Goal: Task Accomplishment & Management: Complete application form

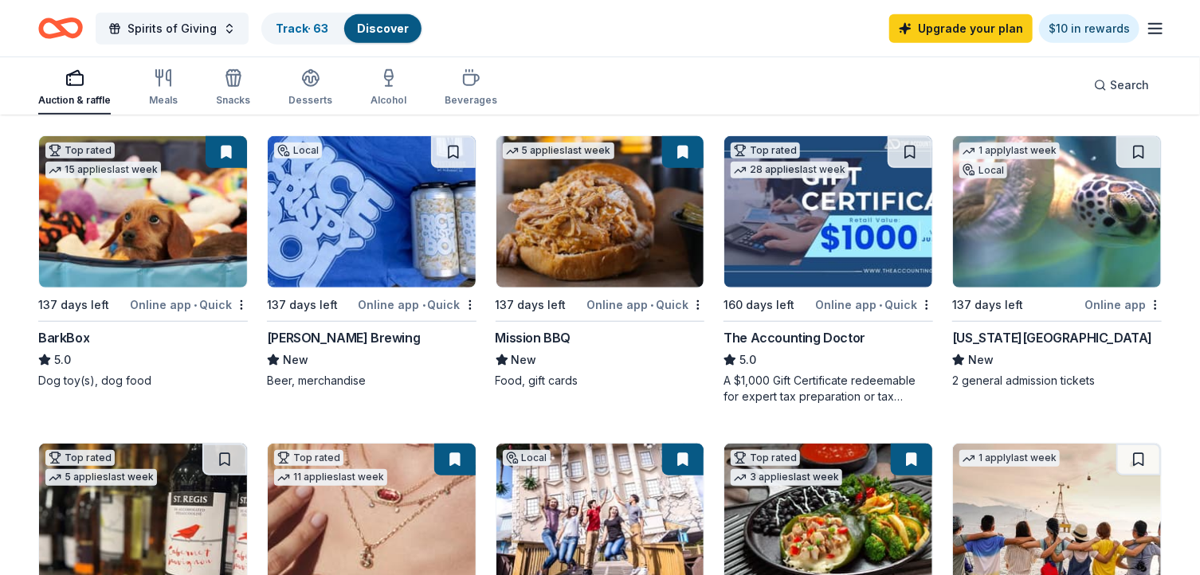
scroll to position [447, 0]
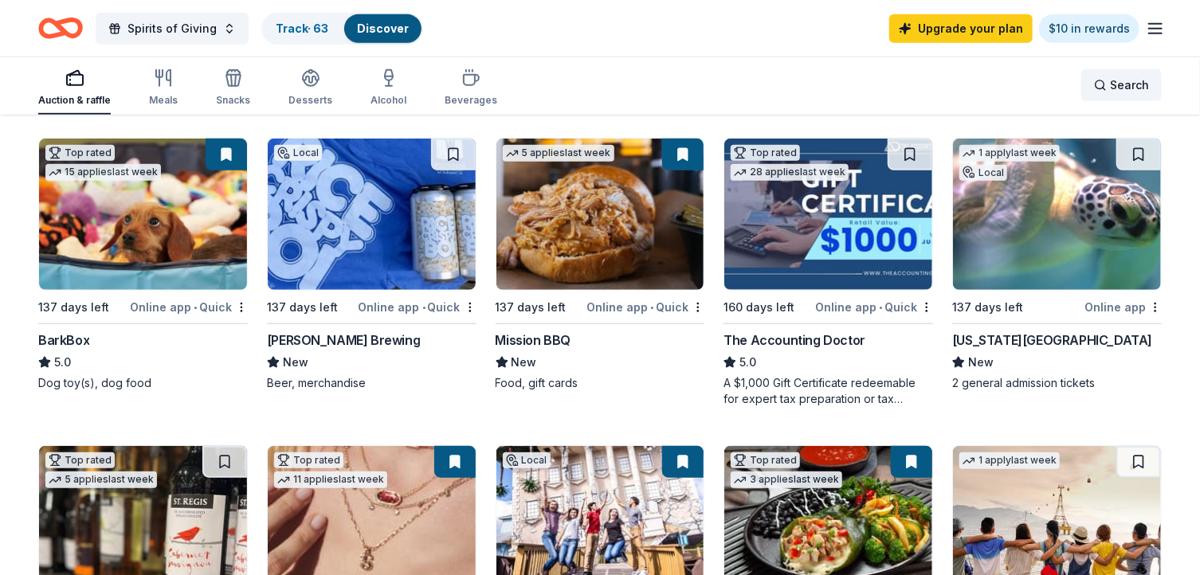
click at [1104, 86] on div "Search" at bounding box center [1121, 85] width 55 height 19
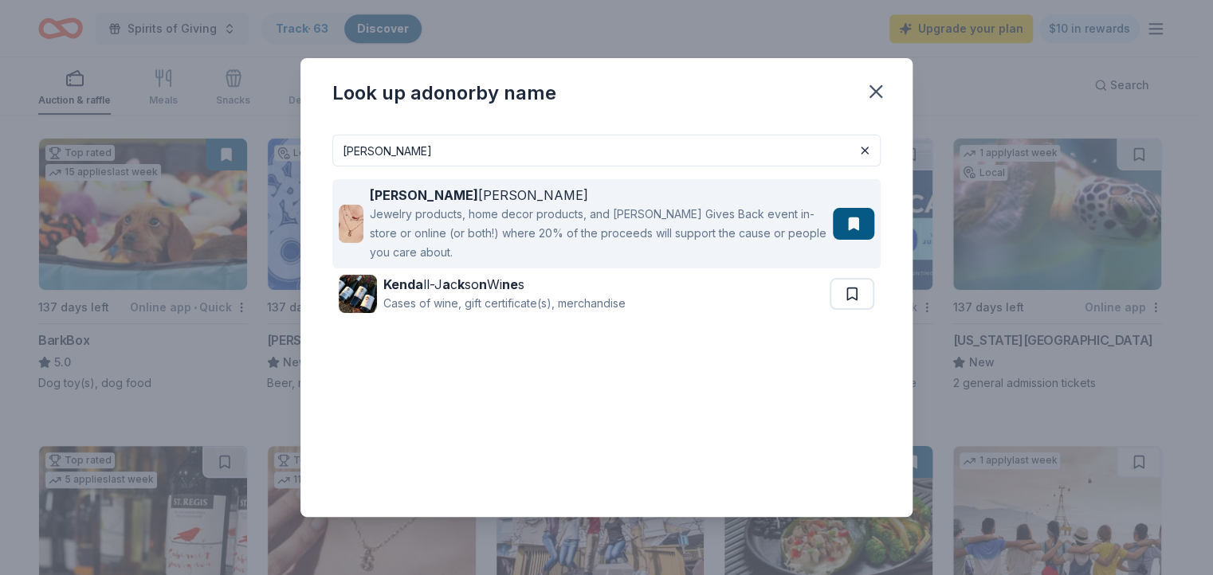
type input "[PERSON_NAME]"
click at [648, 225] on div "Jewelry products, home decor products, and [PERSON_NAME] Gives Back event in-st…" at bounding box center [598, 233] width 457 height 57
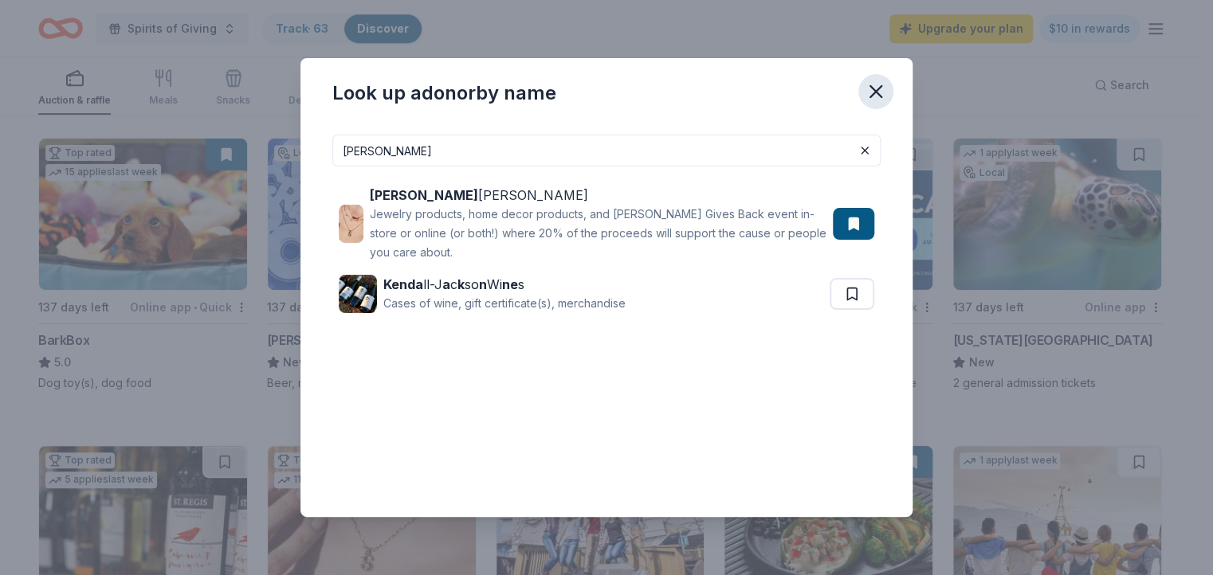
click at [873, 84] on icon "button" at bounding box center [875, 91] width 22 height 22
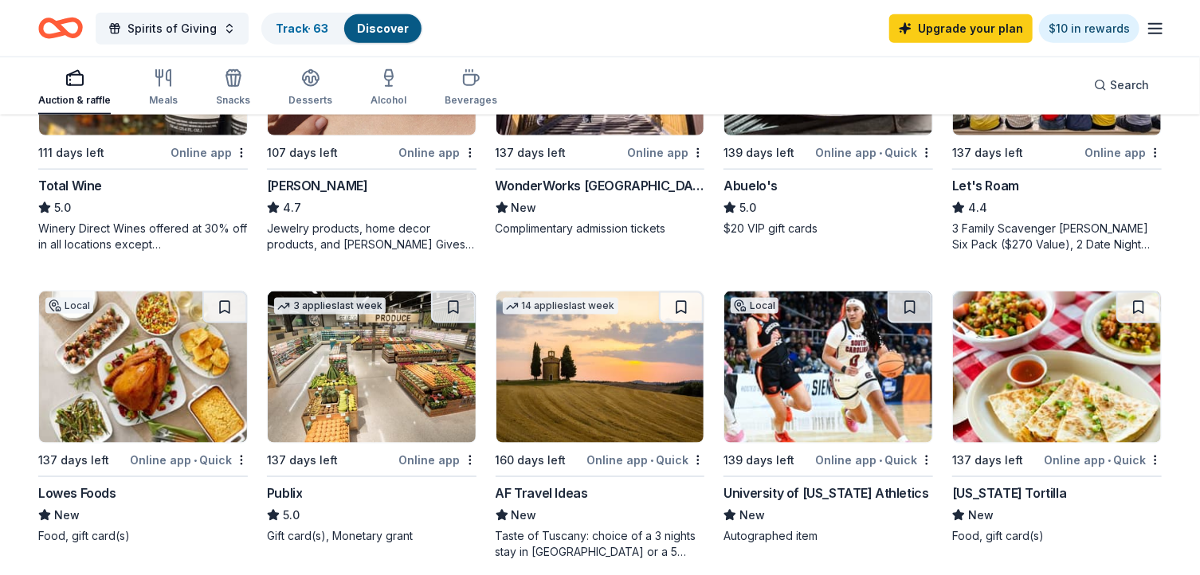
scroll to position [997, 0]
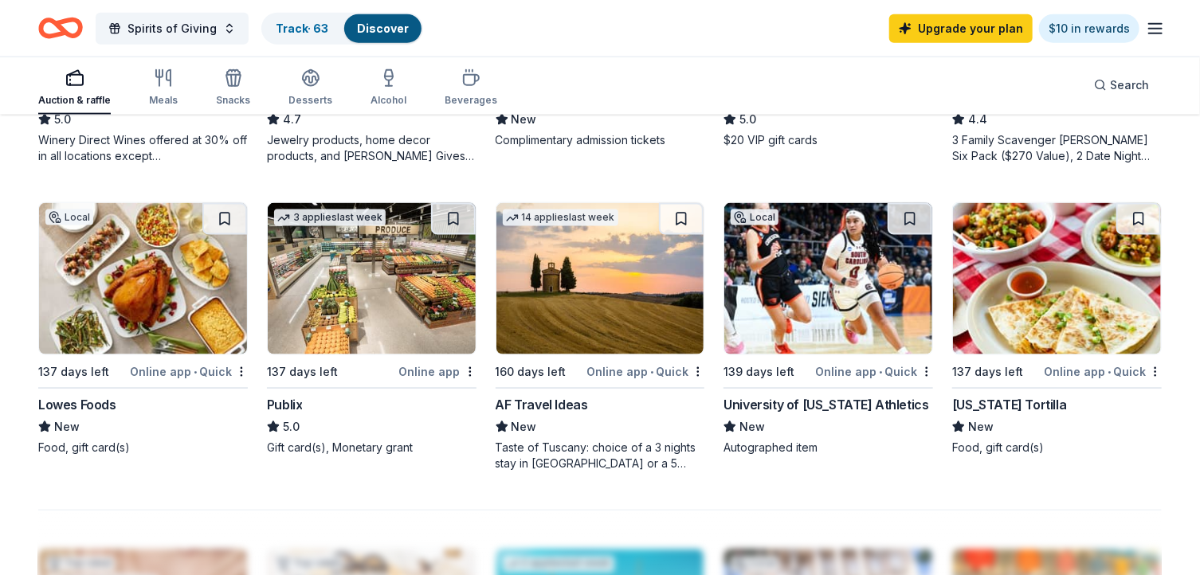
click at [392, 272] on img at bounding box center [372, 278] width 208 height 151
click at [312, 29] on link "Track · 63" at bounding box center [302, 29] width 53 height 14
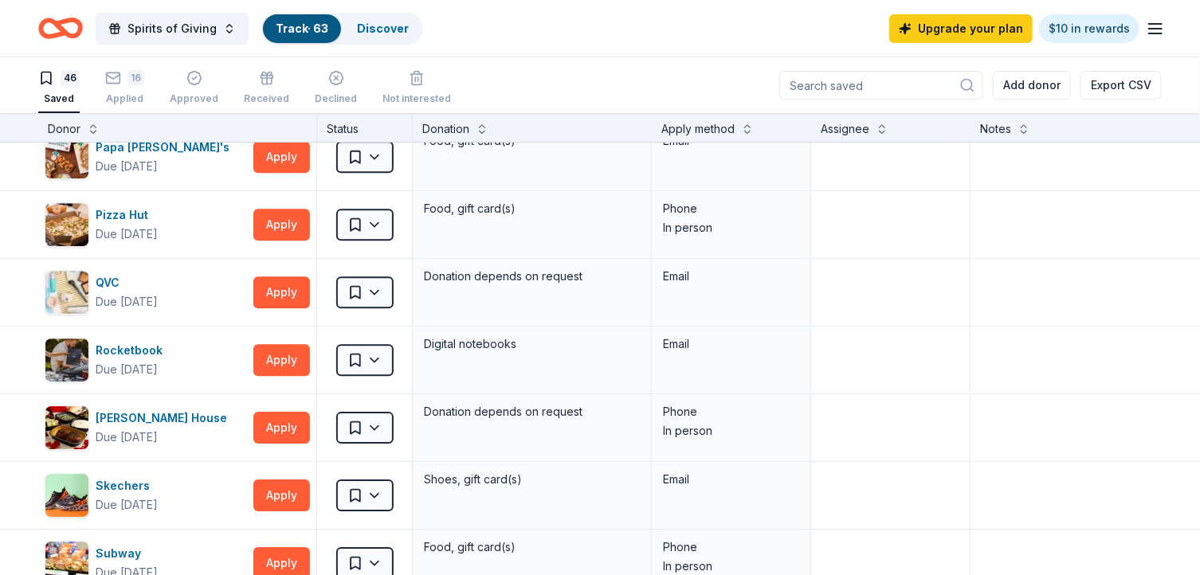
scroll to position [2283, 0]
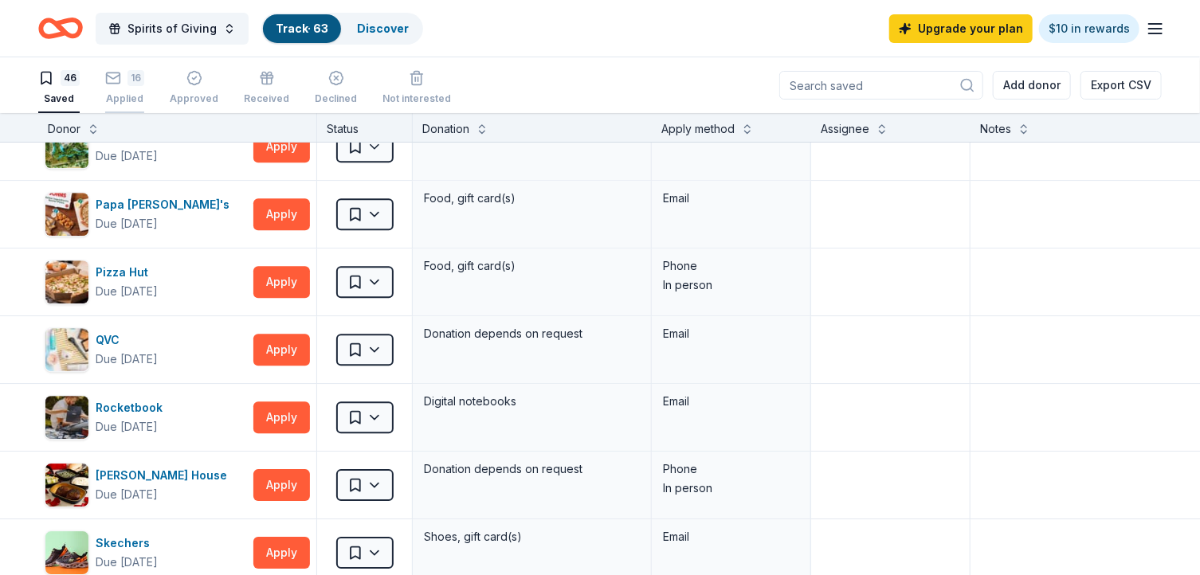
click at [131, 81] on div "16" at bounding box center [135, 78] width 17 height 16
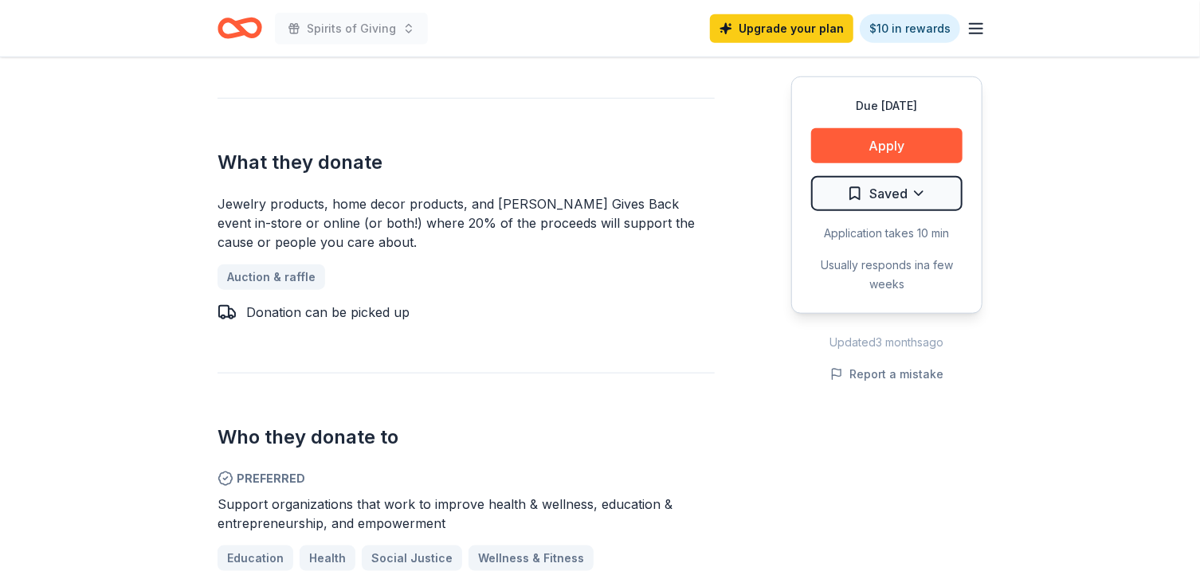
scroll to position [817, 0]
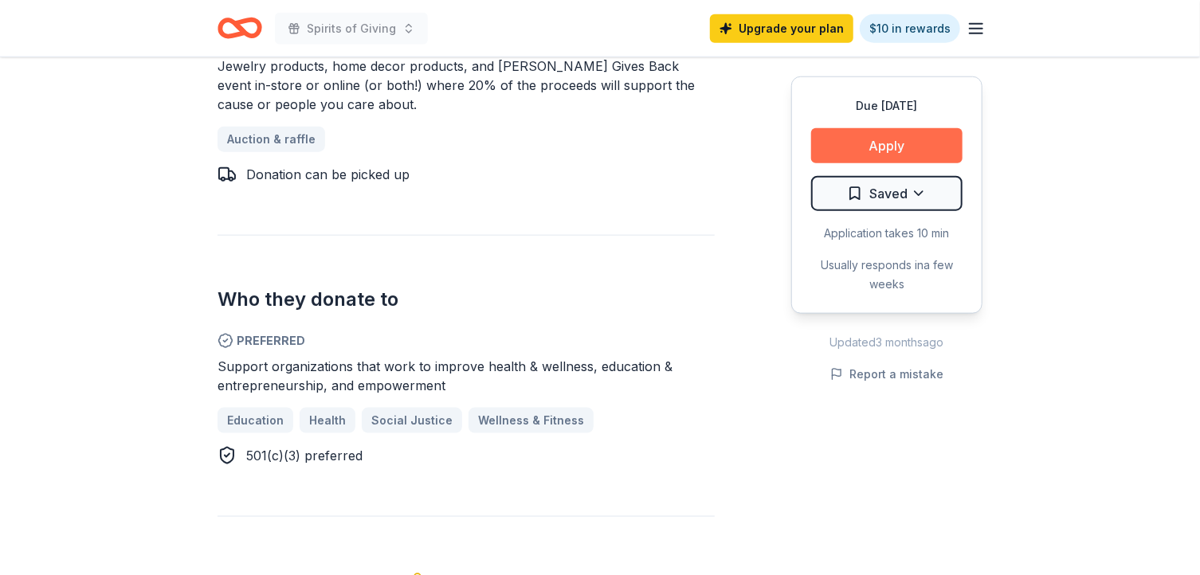
click at [908, 147] on button "Apply" at bounding box center [886, 145] width 151 height 35
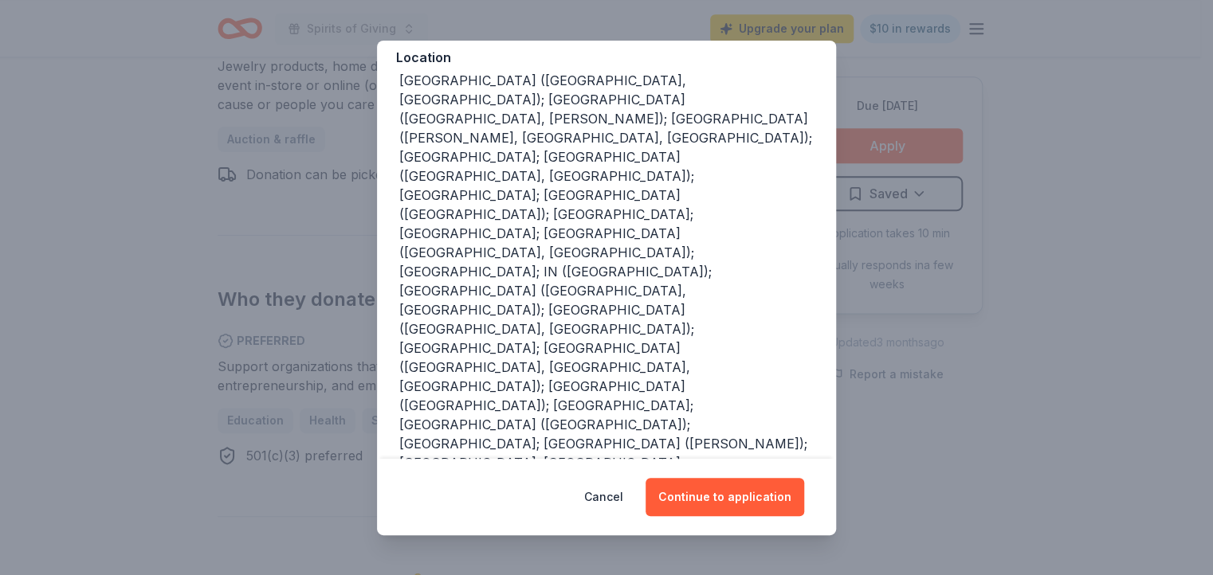
scroll to position [201, 0]
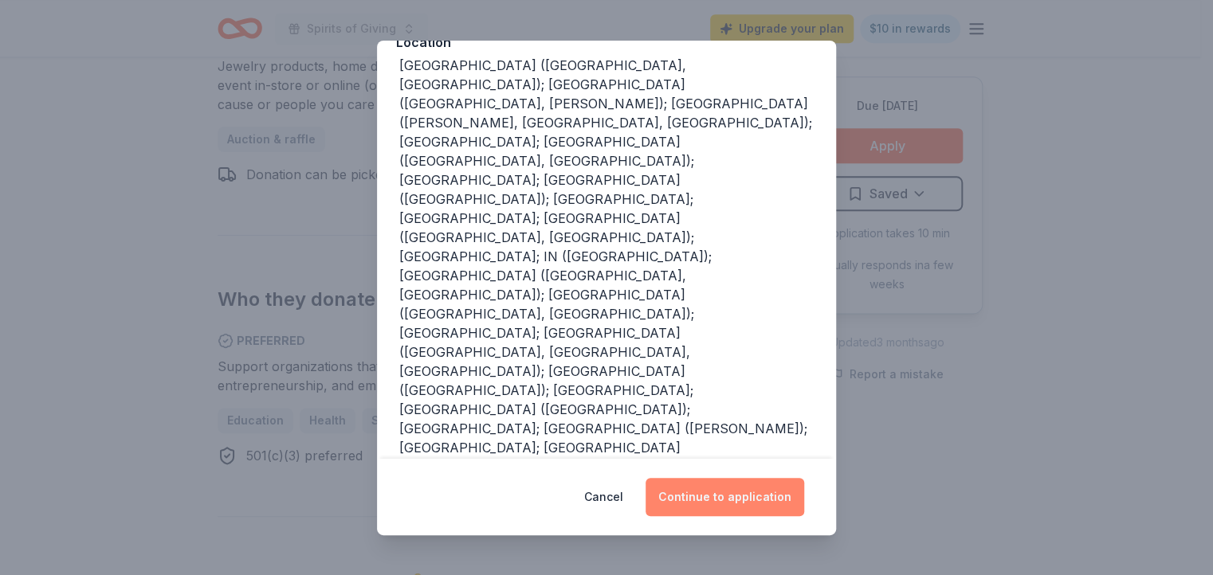
click at [731, 497] on button "Continue to application" at bounding box center [724, 497] width 159 height 38
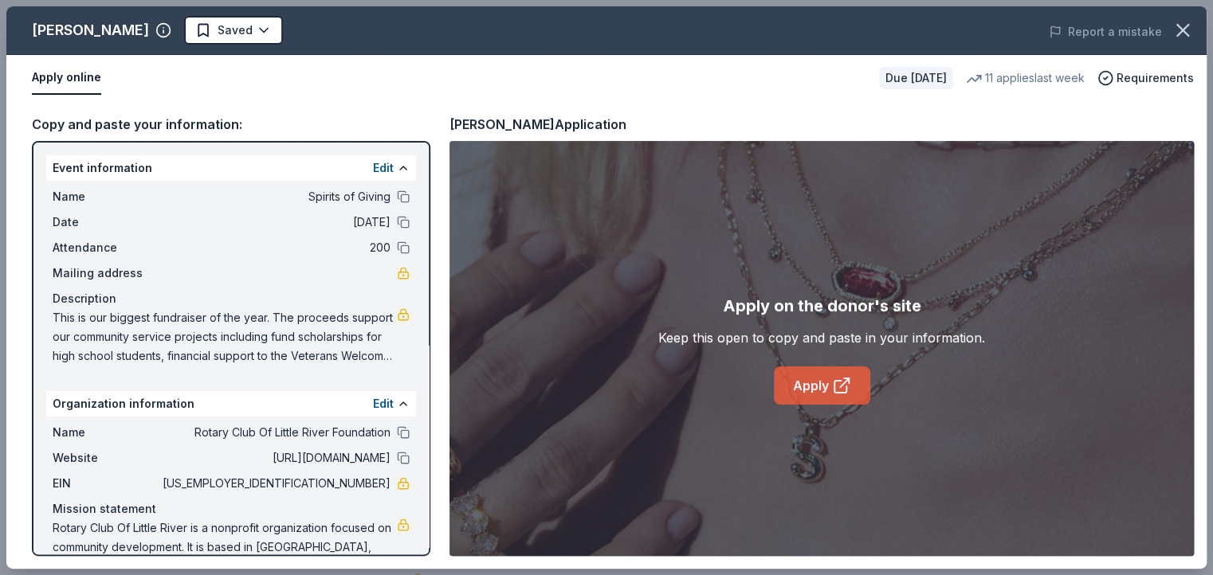
click at [822, 389] on link "Apply" at bounding box center [822, 385] width 96 height 38
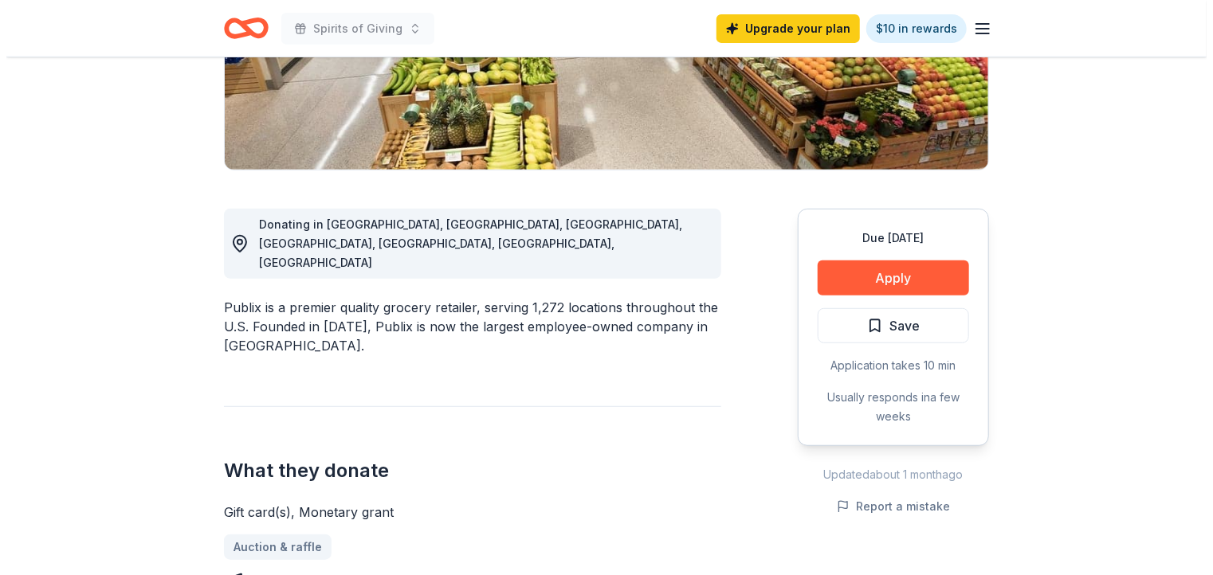
scroll to position [334, 0]
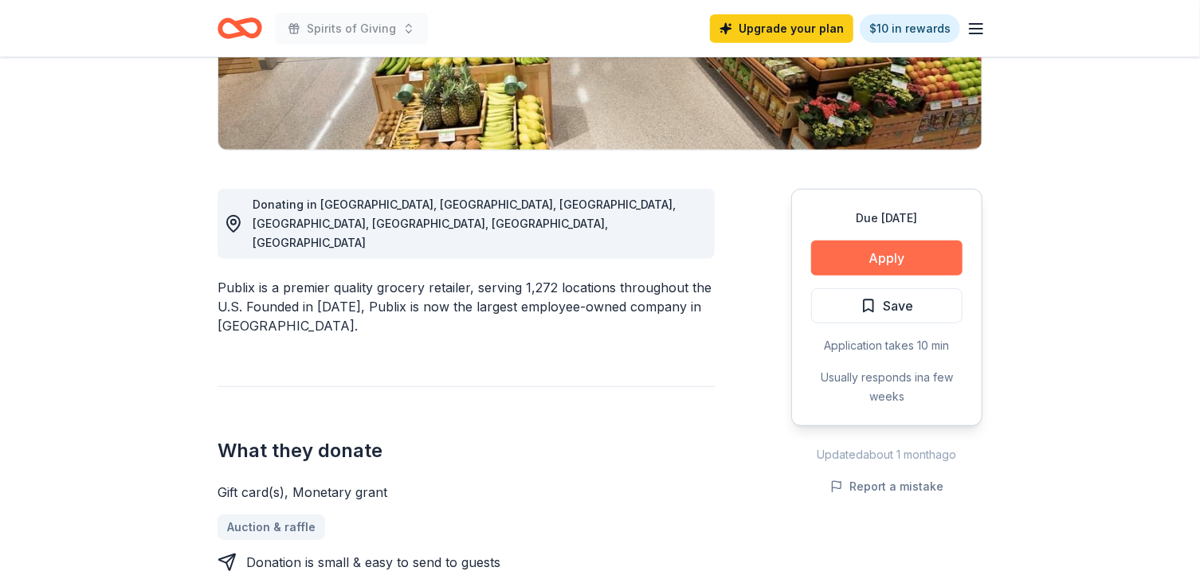
click at [893, 259] on button "Apply" at bounding box center [886, 258] width 151 height 35
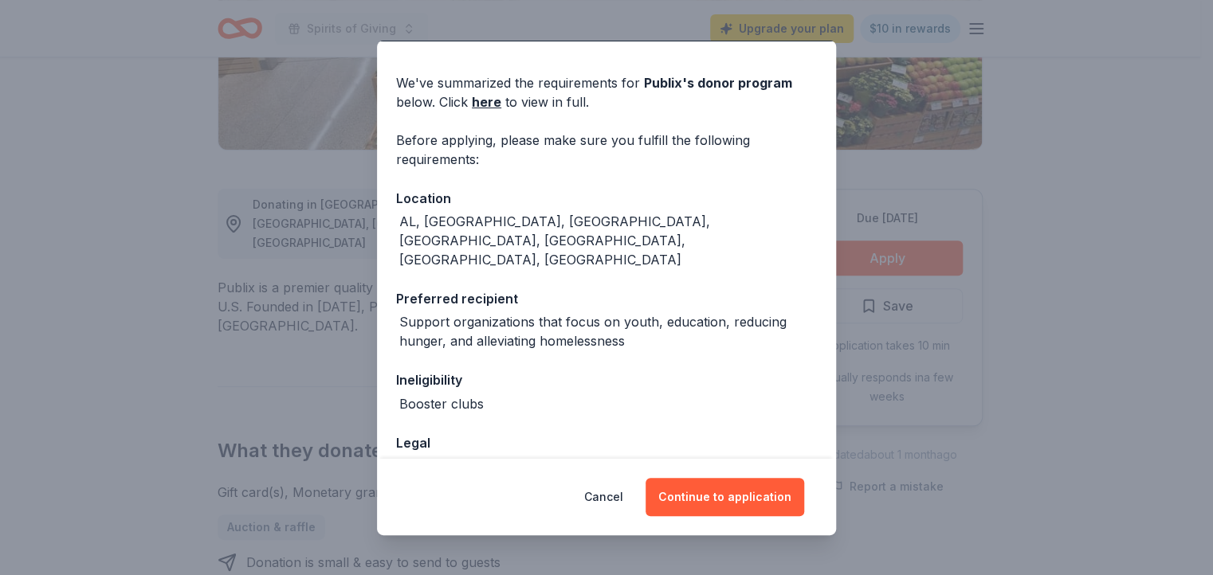
scroll to position [0, 0]
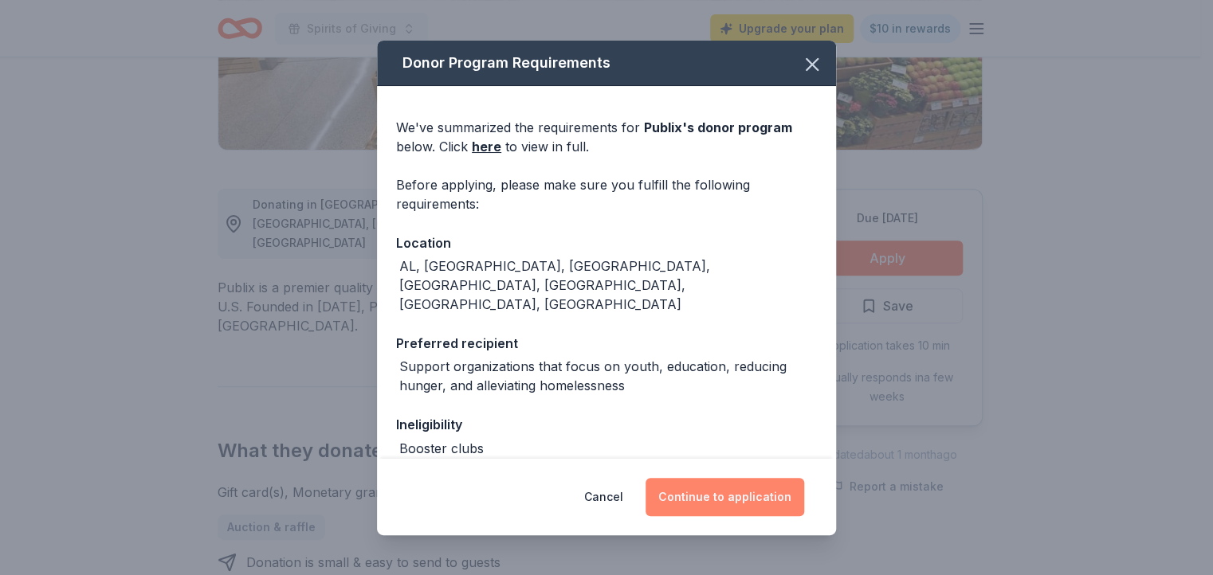
click at [746, 500] on button "Continue to application" at bounding box center [724, 497] width 159 height 38
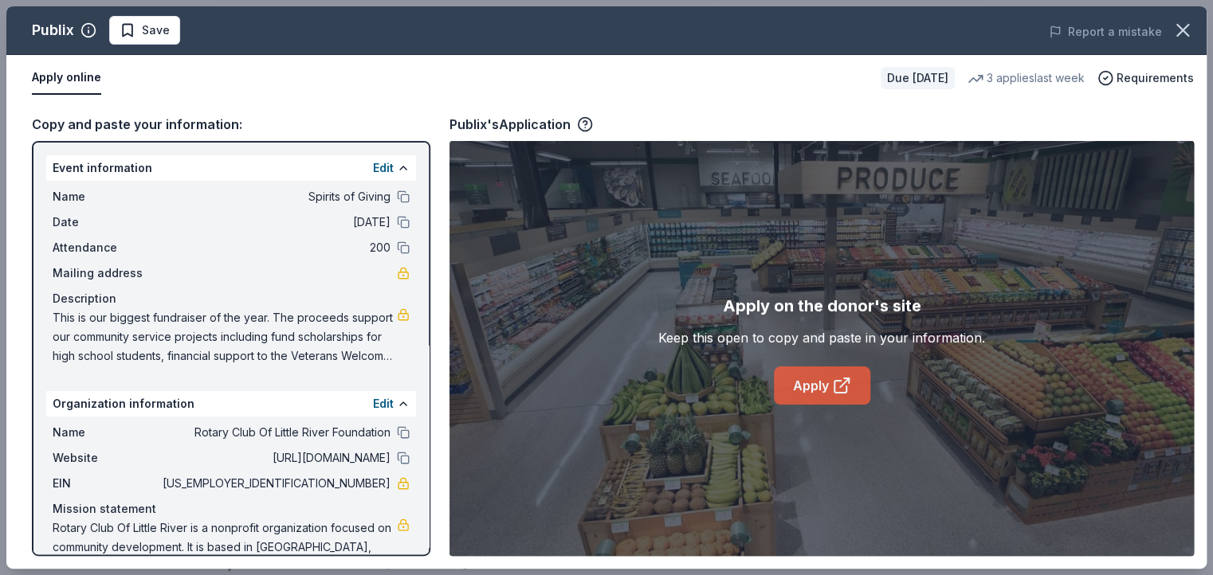
click at [819, 386] on link "Apply" at bounding box center [822, 385] width 96 height 38
